Goal: Task Accomplishment & Management: Use online tool/utility

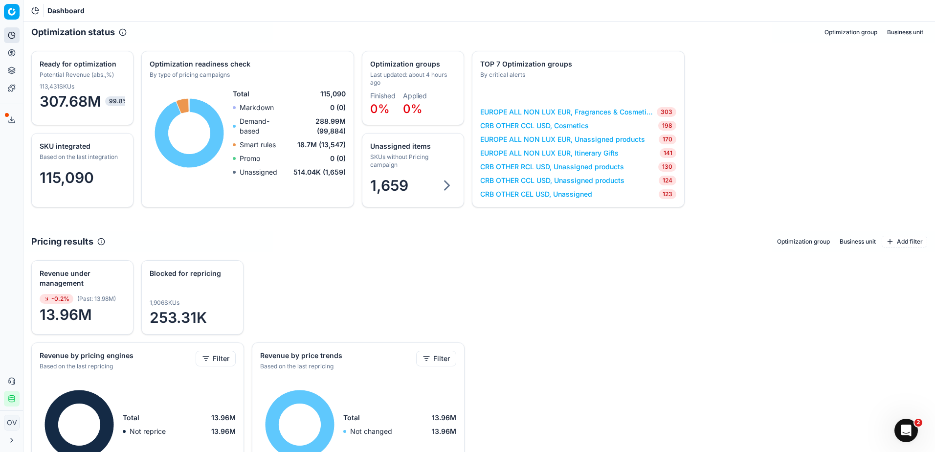
click at [442, 66] on div "Optimization groups" at bounding box center [412, 64] width 84 height 10
click at [846, 31] on button "Optimization group" at bounding box center [850, 32] width 61 height 12
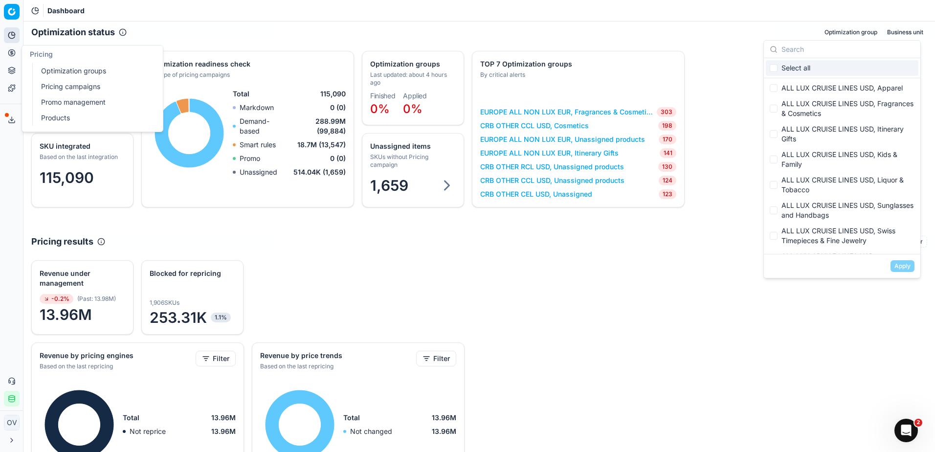
click at [54, 66] on link "Optimization groups" at bounding box center [94, 71] width 114 height 14
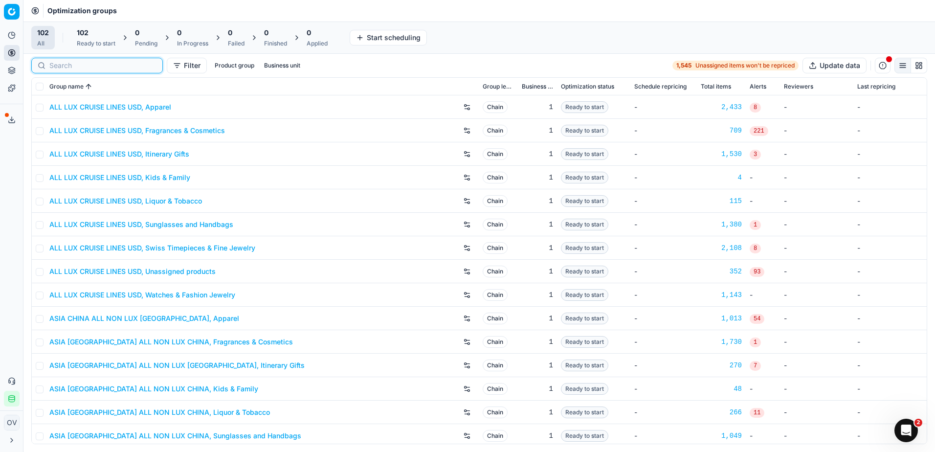
click at [63, 68] on input at bounding box center [102, 66] width 107 height 10
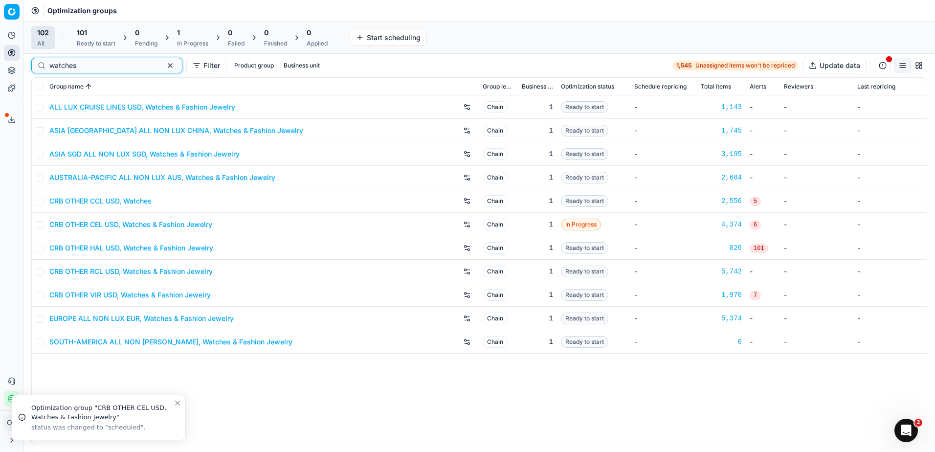
type input "watches"
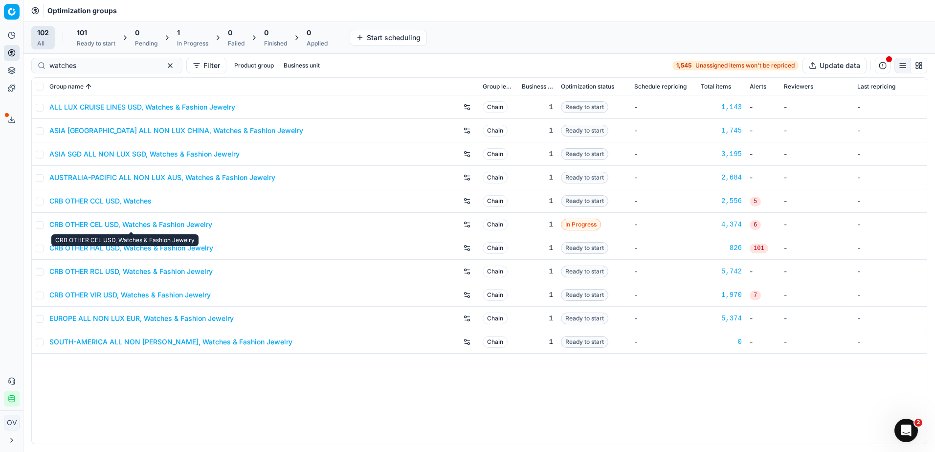
click at [198, 228] on link "CRB OTHER CEL USD, Watches & Fashion Jewelry" at bounding box center [130, 225] width 163 height 10
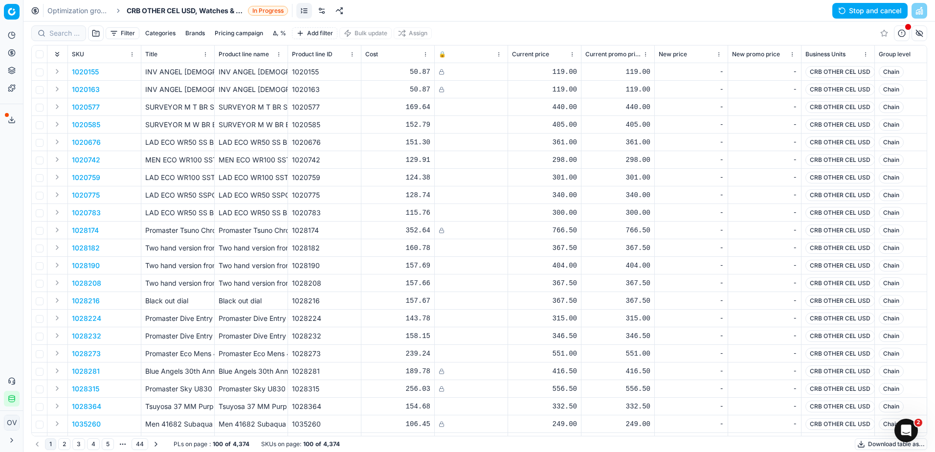
drag, startPoint x: 450, startPoint y: 114, endPoint x: 502, endPoint y: 14, distance: 112.2
click at [502, 14] on div "Optimization groups CRB OTHER CEL USD, Watches & Fashion Jewelry In Progress St…" at bounding box center [478, 11] width 911 height 22
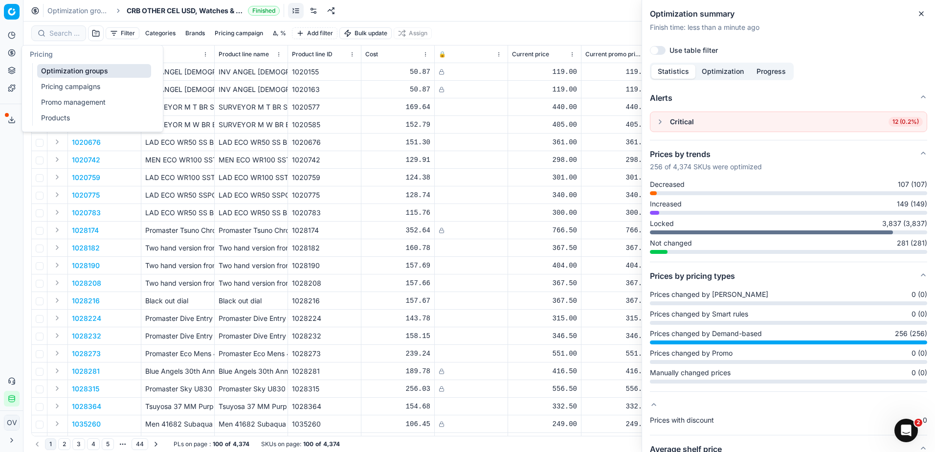
click at [81, 69] on link "Optimization groups" at bounding box center [94, 71] width 114 height 14
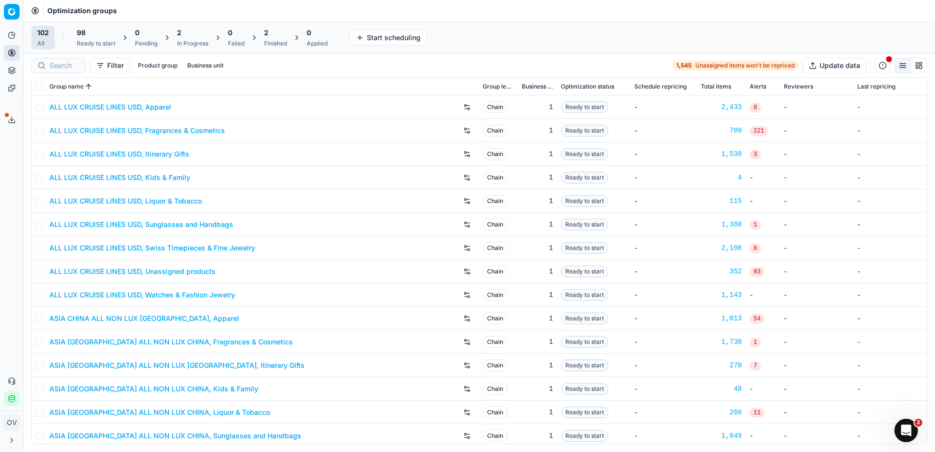
click at [280, 38] on div "2 Finished" at bounding box center [275, 38] width 23 height 20
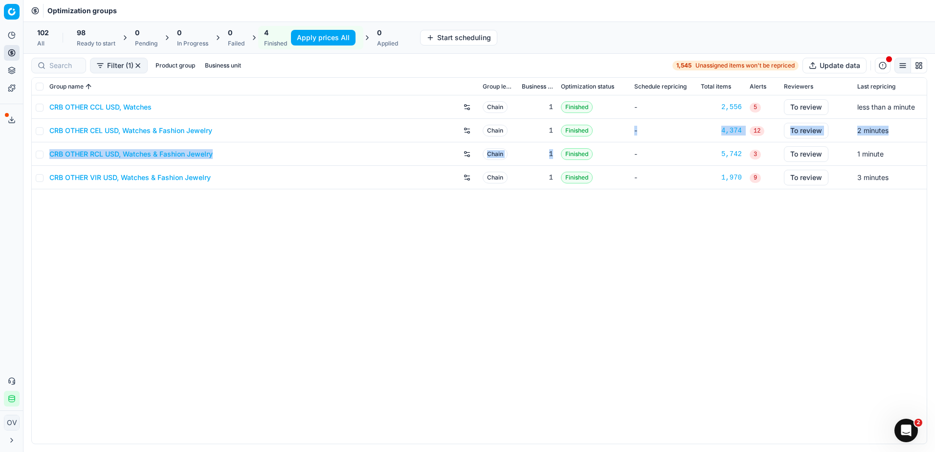
click at [565, 145] on tbody "CRB OTHER CCL USD, Watches Chain 1 Finished - 2,556 5 To review less than a min…" at bounding box center [479, 142] width 895 height 94
drag, startPoint x: 196, startPoint y: 297, endPoint x: 54, endPoint y: 127, distance: 221.8
click at [189, 291] on div "CRB OTHER CCL USD, Watches Chain 1 Finished - 2,556 5 To review less than a min…" at bounding box center [479, 269] width 895 height 348
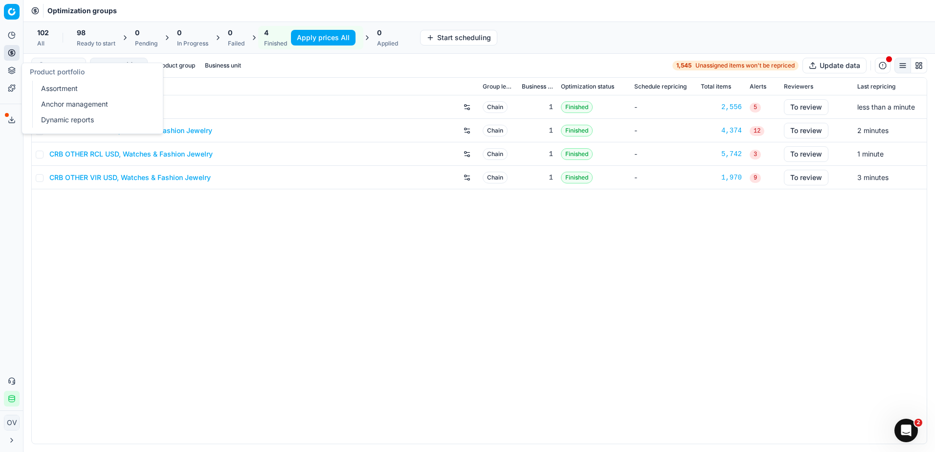
click at [52, 114] on link "Dynamic reports" at bounding box center [94, 120] width 114 height 14
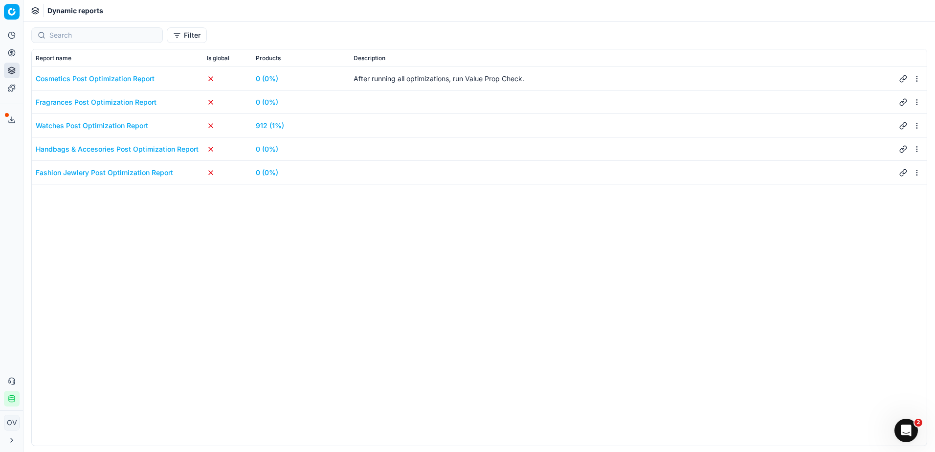
click at [244, 278] on div "Cosmetics Post Optimization Report 0 (0%) After running all optimizations, run …" at bounding box center [479, 256] width 895 height 378
